Goal: Task Accomplishment & Management: Manage account settings

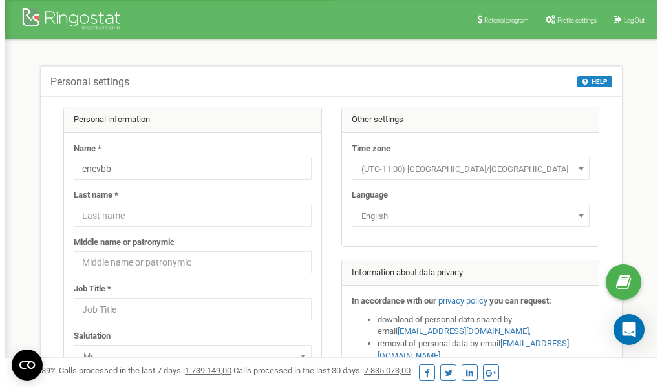
scroll to position [65, 0]
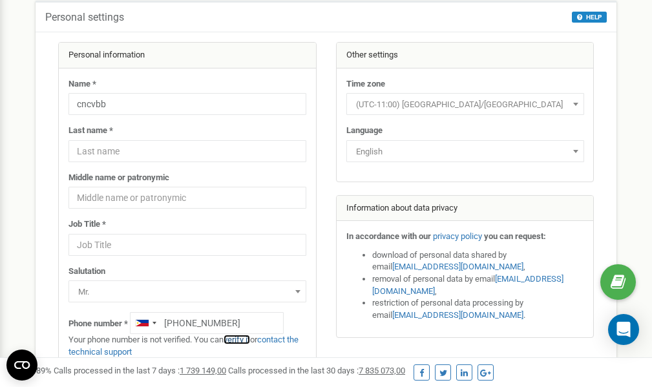
click at [241, 340] on link "verify it" at bounding box center [237, 340] width 27 height 10
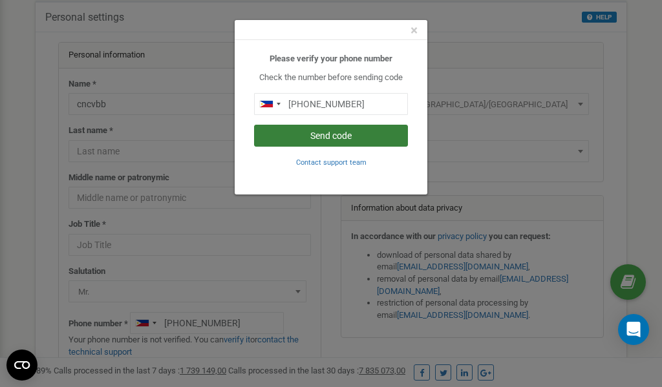
click at [304, 138] on button "Send code" at bounding box center [331, 136] width 154 height 22
